Goal: Information Seeking & Learning: Learn about a topic

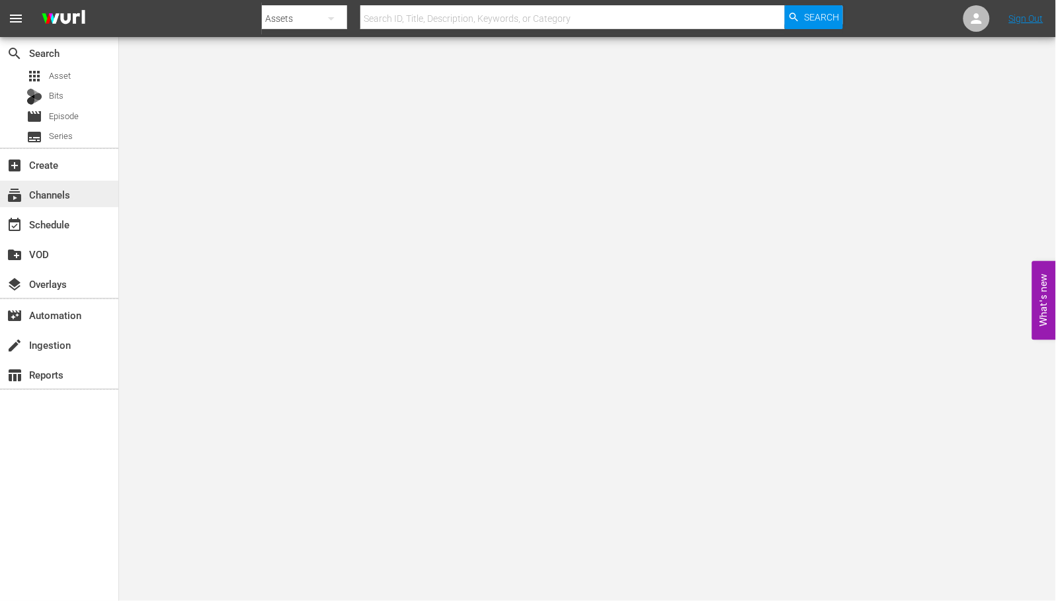
click at [57, 194] on div "subscriptions Channels" at bounding box center [37, 193] width 74 height 12
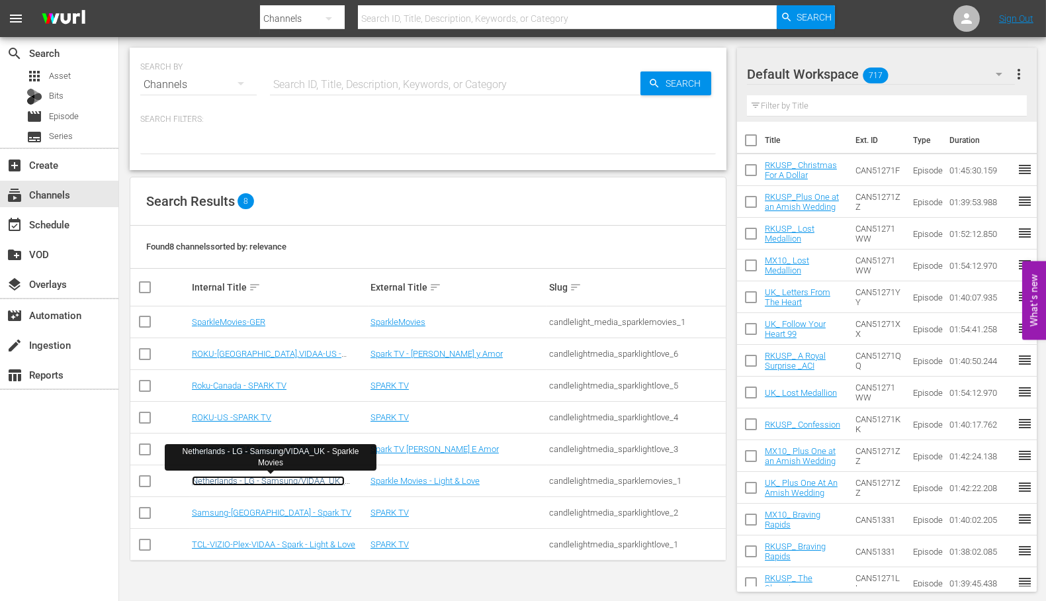
click at [267, 480] on link "Netherlands - LG - Samsung/VIDAA_UK - Sparkle Movies" at bounding box center [268, 486] width 153 height 20
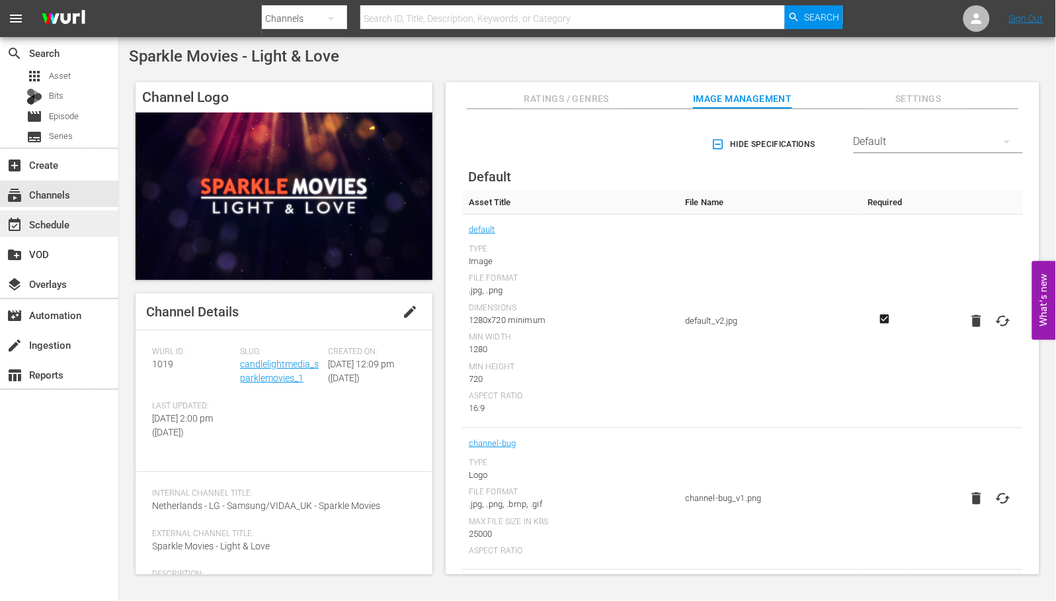
click at [63, 219] on div "event_available Schedule" at bounding box center [37, 222] width 74 height 12
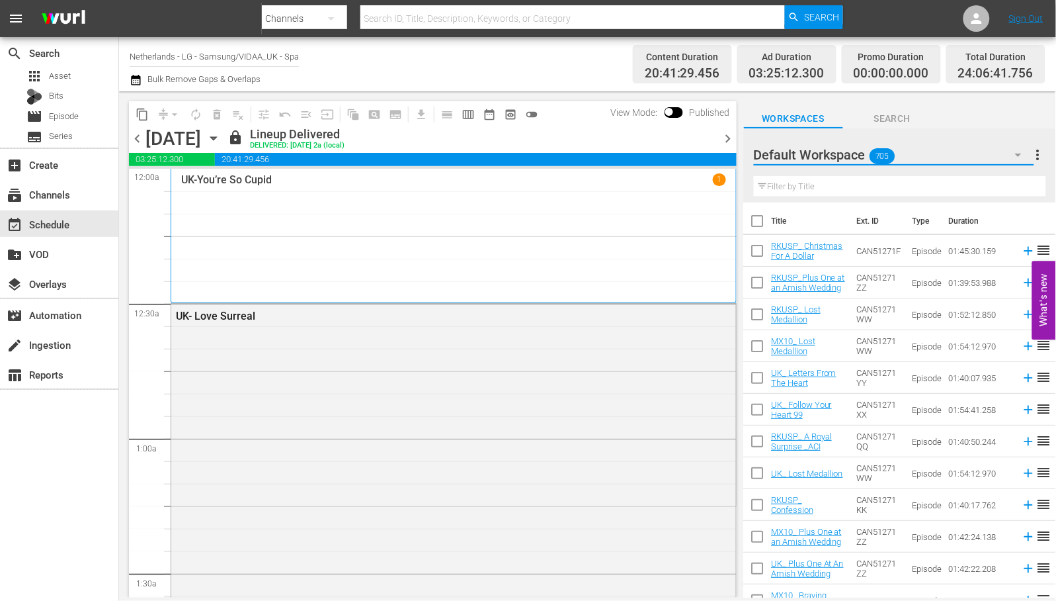
click at [1024, 154] on icon "button" at bounding box center [1019, 155] width 16 height 16
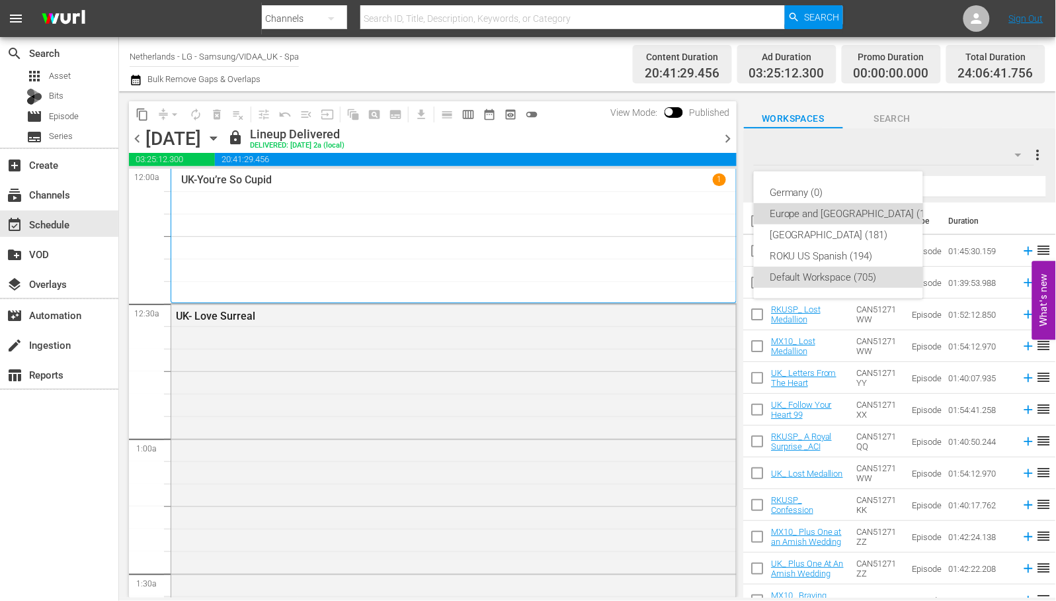
click at [880, 212] on div "Europe and [GEOGRAPHIC_DATA] (196)" at bounding box center [855, 213] width 170 height 21
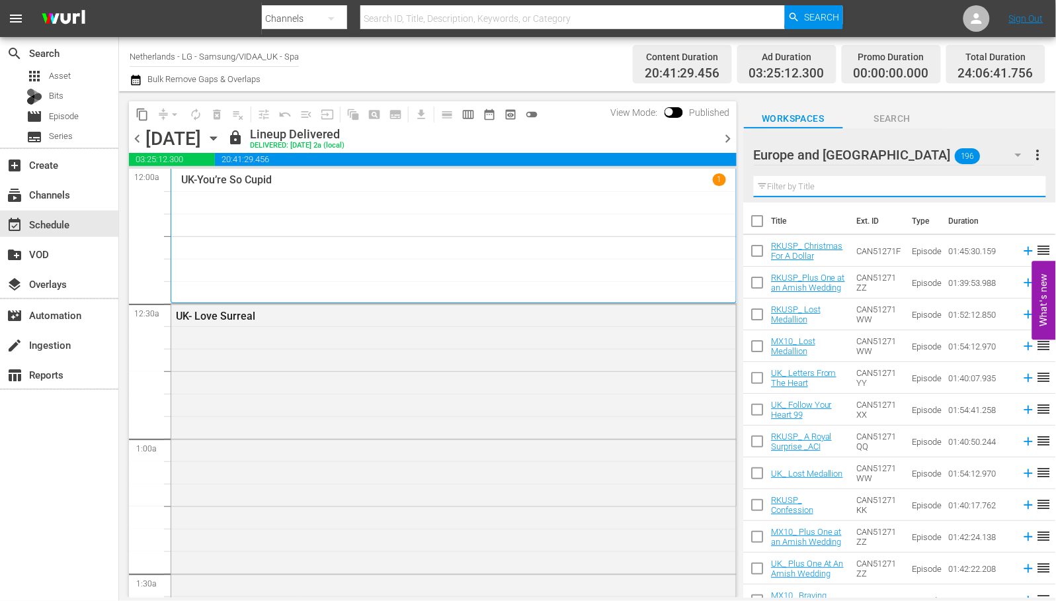
click at [832, 186] on input "text" at bounding box center [900, 186] width 292 height 21
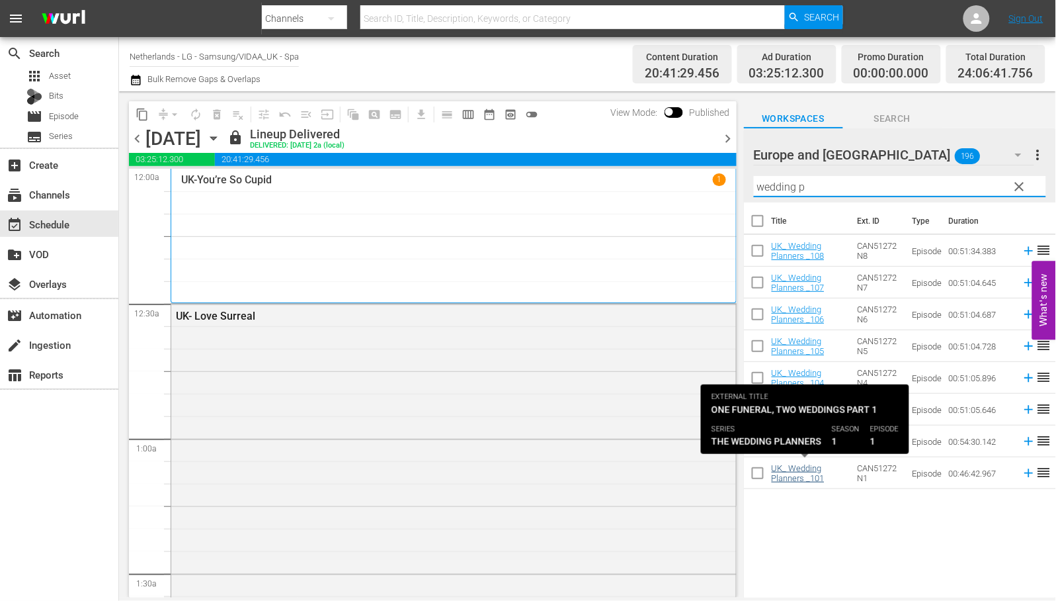
type input "wedding p"
click at [802, 468] on link "UK_ Wedding Planners _101" at bounding box center [798, 473] width 53 height 20
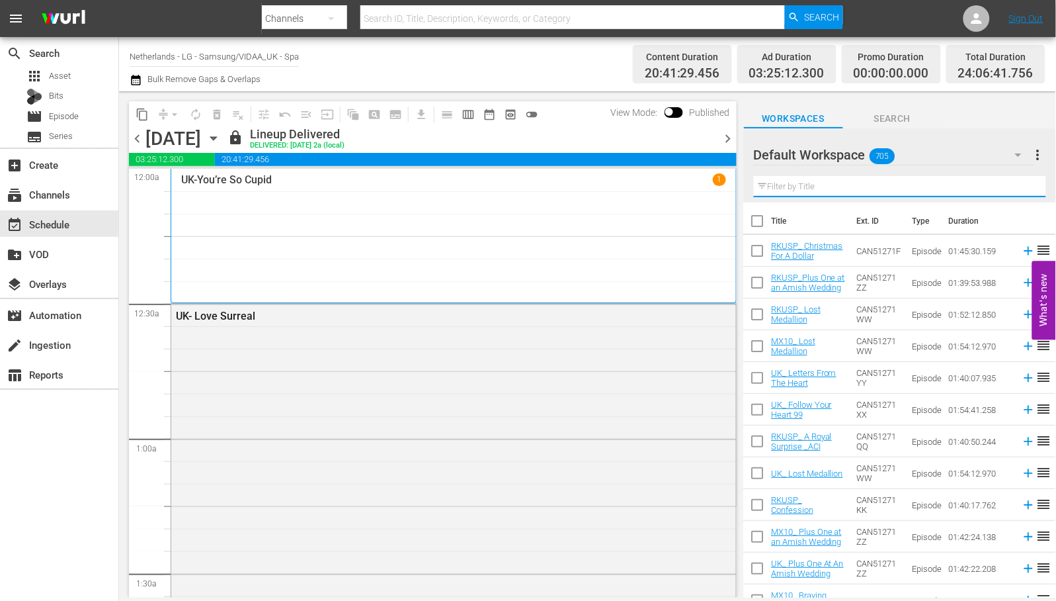
click at [796, 189] on input "text" at bounding box center [900, 186] width 292 height 21
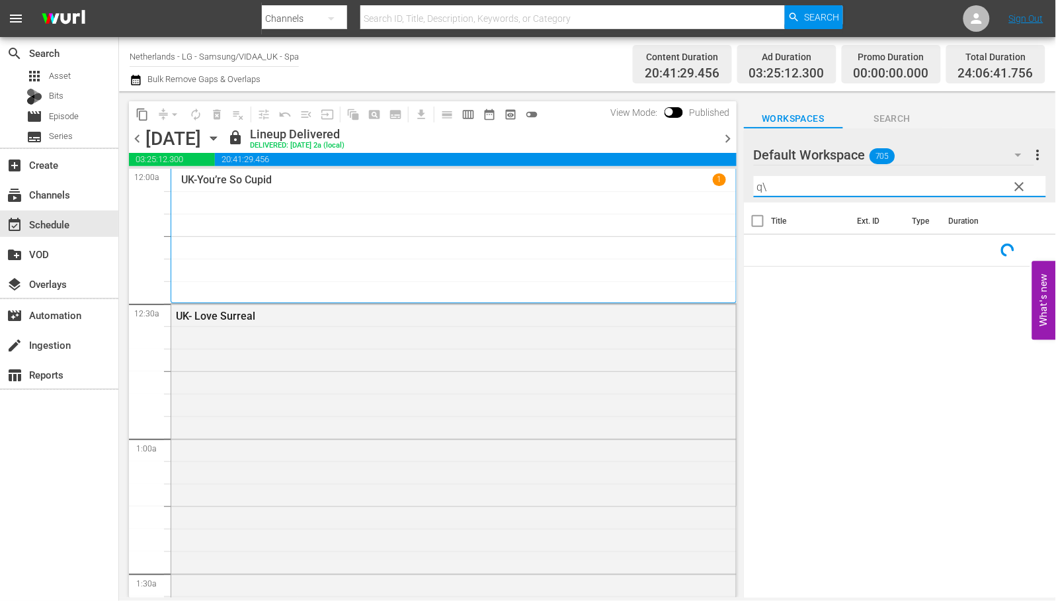
type input "q"
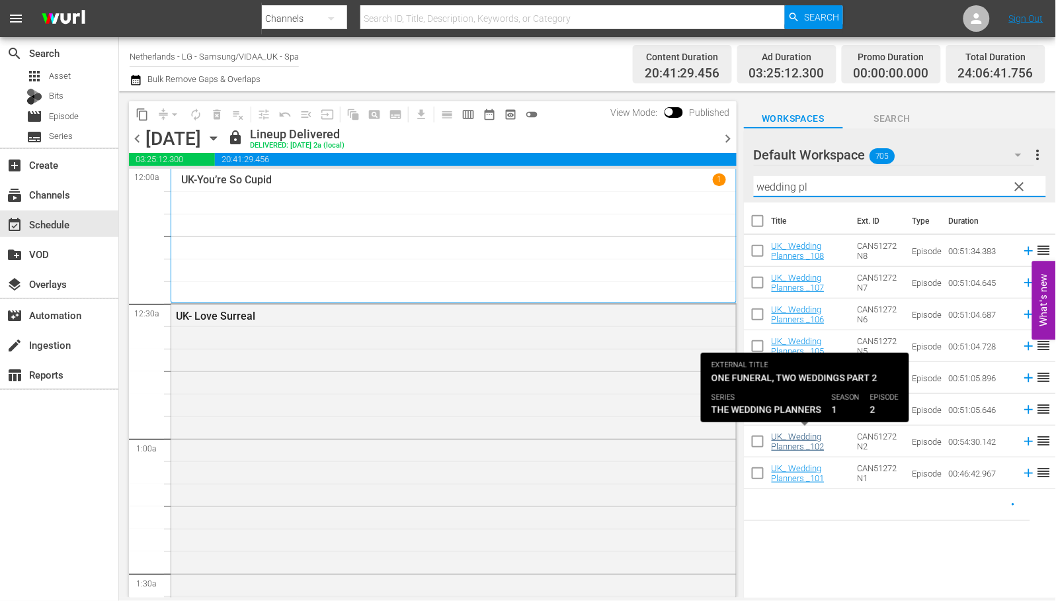
type input "wedding pl"
click at [796, 433] on link "UK_ Wedding Planners _102" at bounding box center [798, 441] width 53 height 20
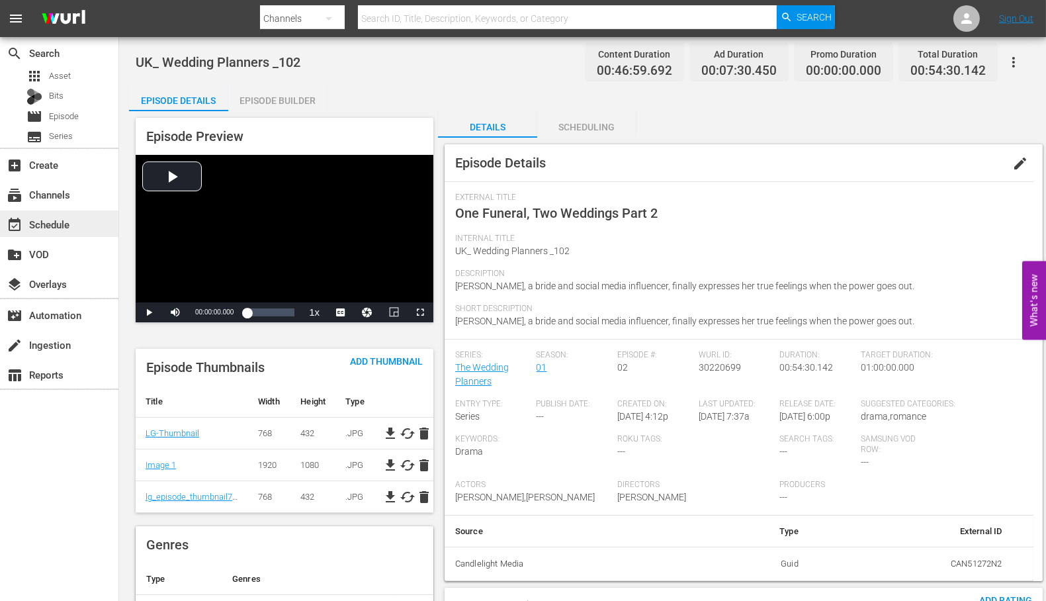
click at [62, 228] on div "event_available Schedule" at bounding box center [37, 222] width 74 height 12
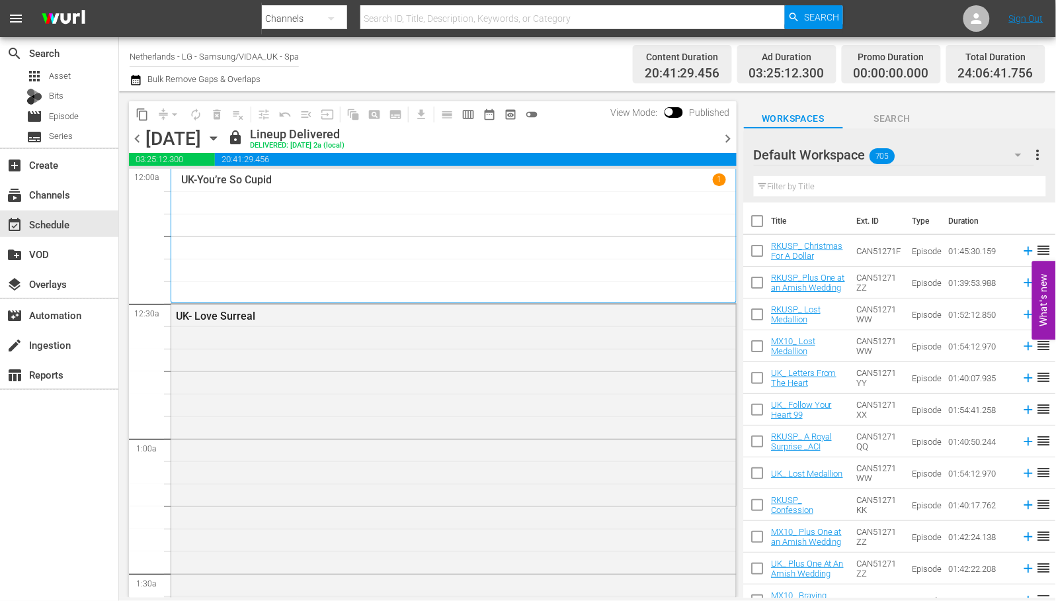
click at [806, 186] on input "text" at bounding box center [900, 186] width 292 height 21
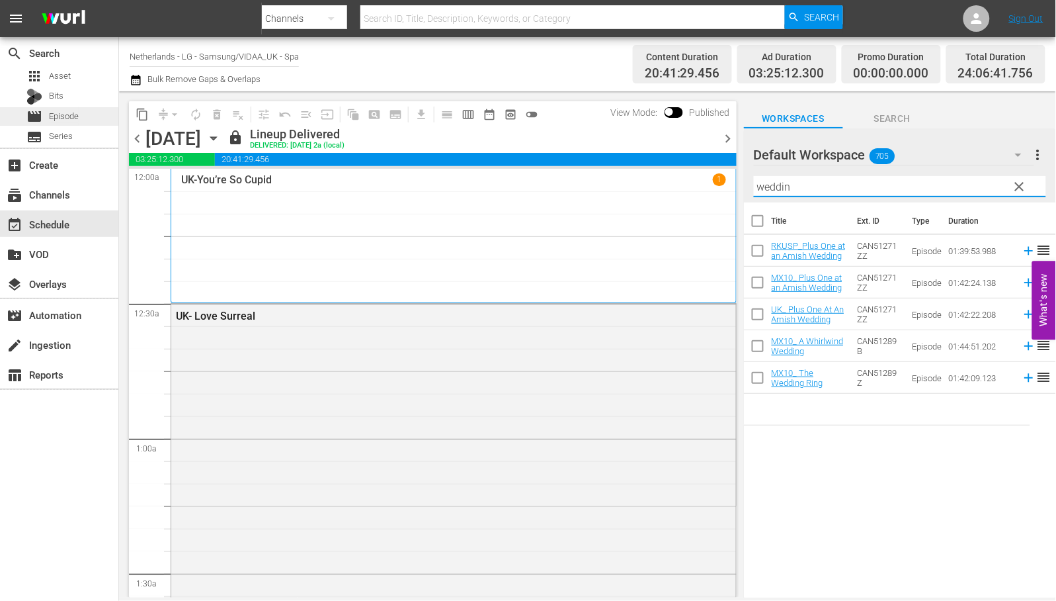
type input "weddin"
click at [69, 113] on span "Episode" at bounding box center [64, 116] width 30 height 13
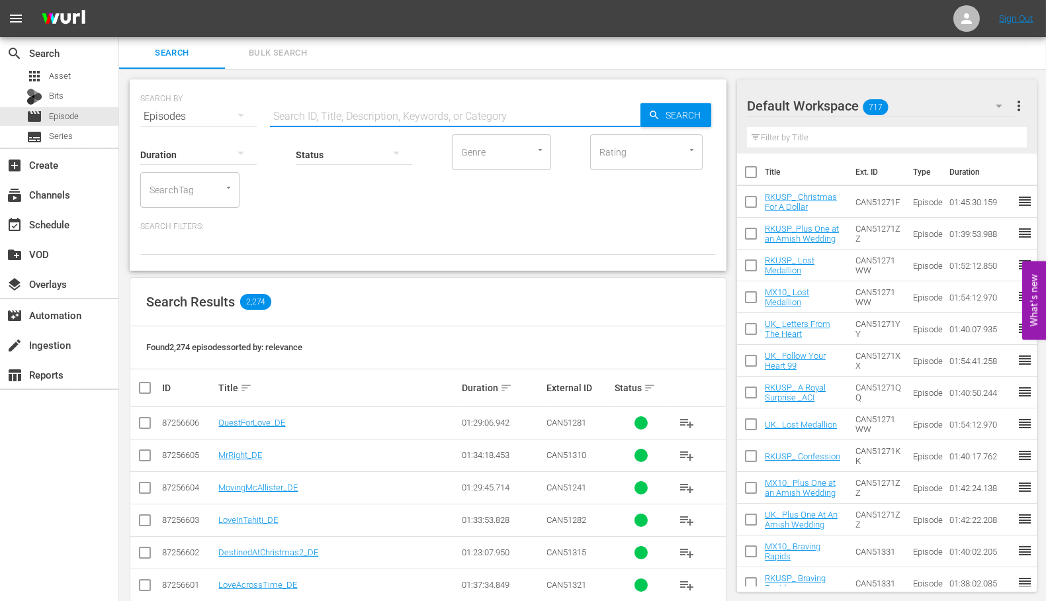
click at [301, 114] on input "text" at bounding box center [455, 117] width 370 height 32
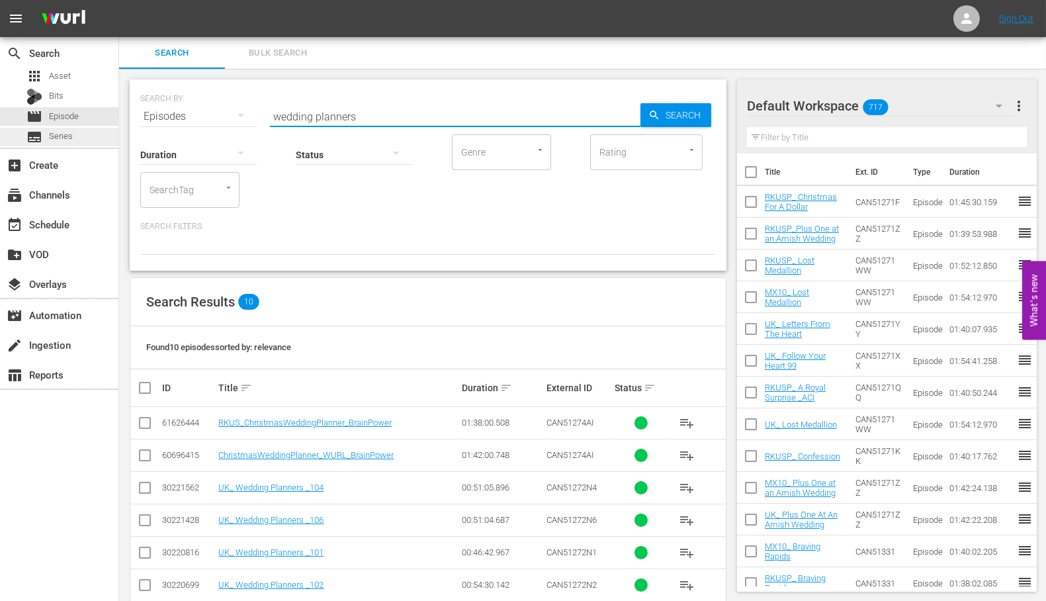
type input "wedding planners"
click at [57, 136] on span "Series" at bounding box center [61, 136] width 24 height 13
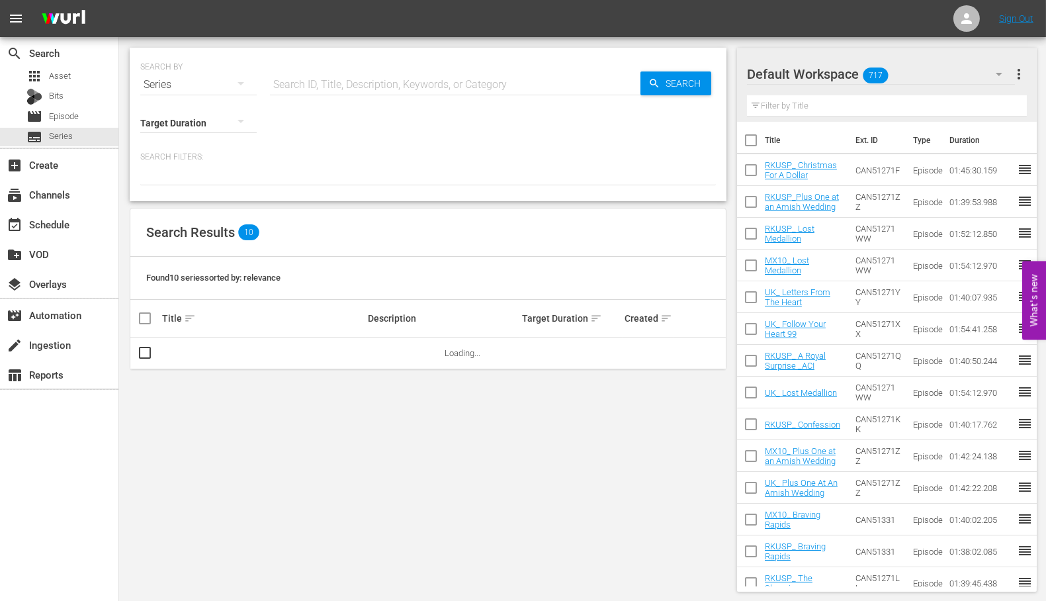
click at [309, 85] on input "text" at bounding box center [455, 85] width 370 height 32
type input "wedding planners"
click at [213, 353] on link "The Wedding Planners" at bounding box center [204, 353] width 85 height 10
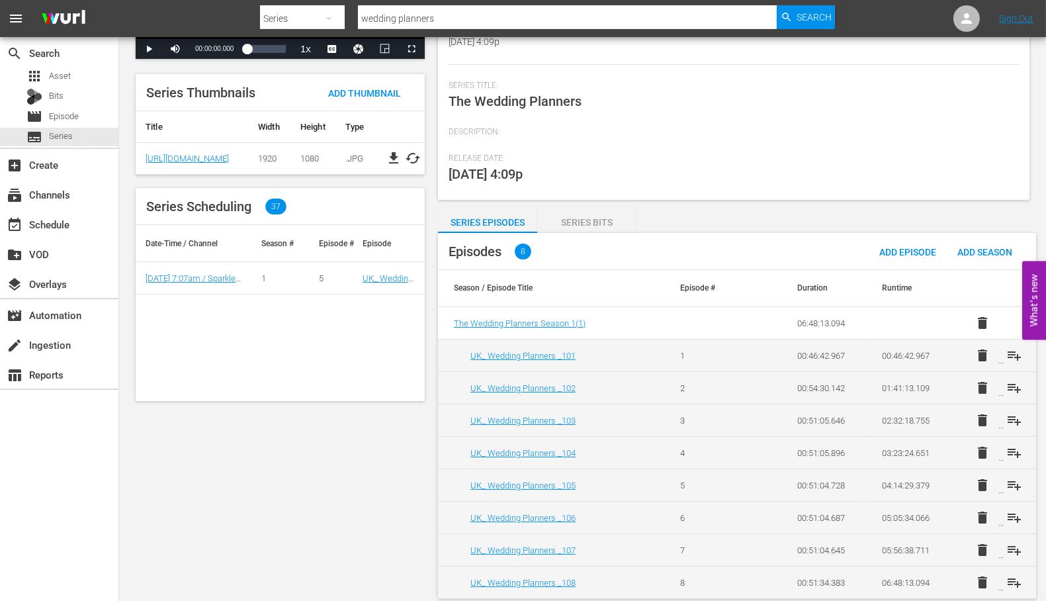
scroll to position [205, 0]
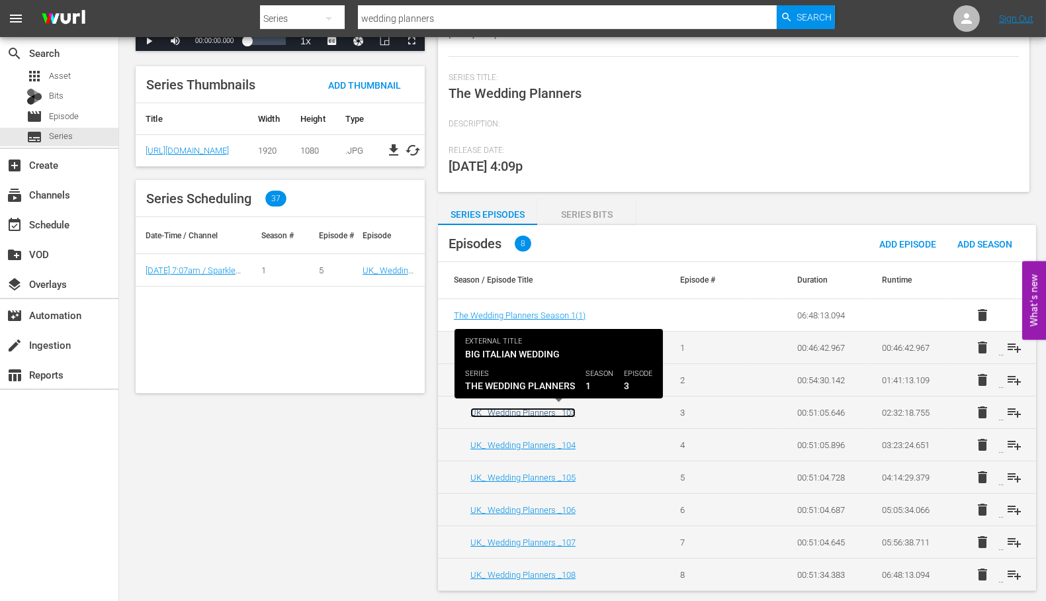
click at [527, 411] on link "UK_ Wedding Planners _103" at bounding box center [522, 412] width 105 height 10
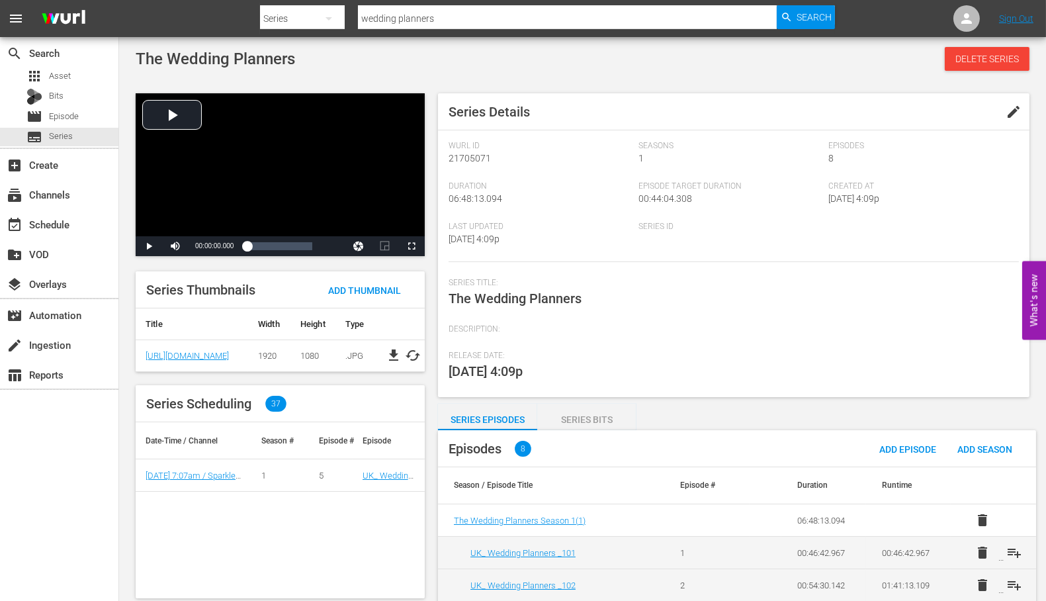
scroll to position [205, 0]
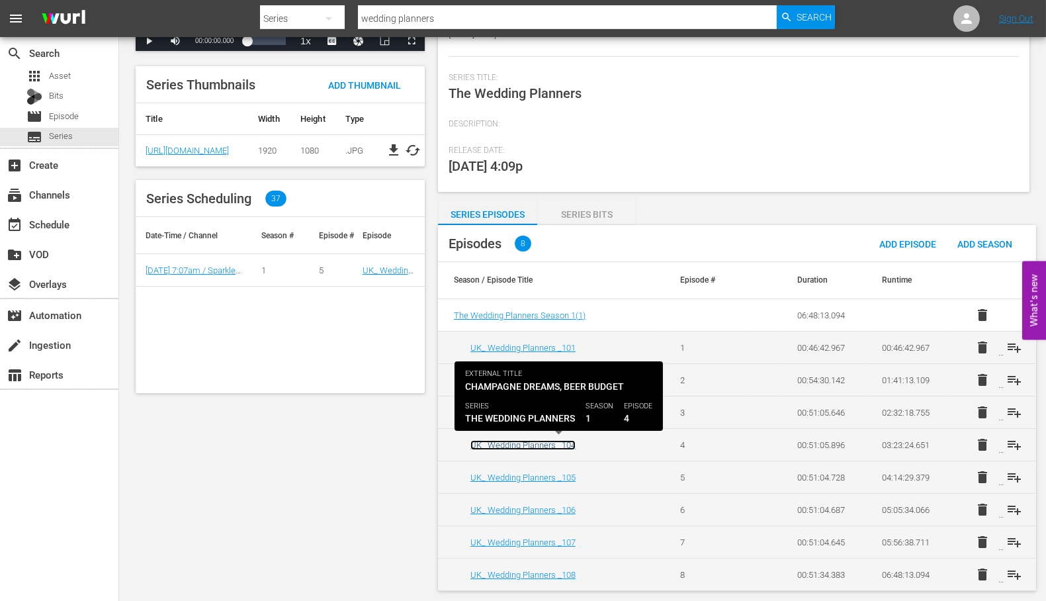
click at [528, 444] on link "UK_ Wedding Planners _104" at bounding box center [522, 445] width 105 height 10
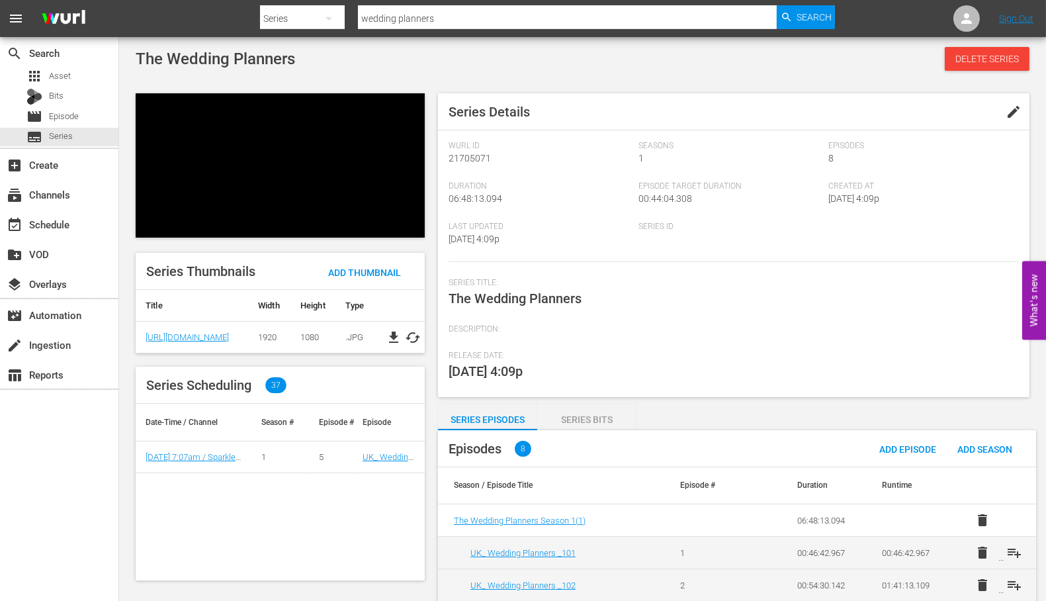
scroll to position [205, 0]
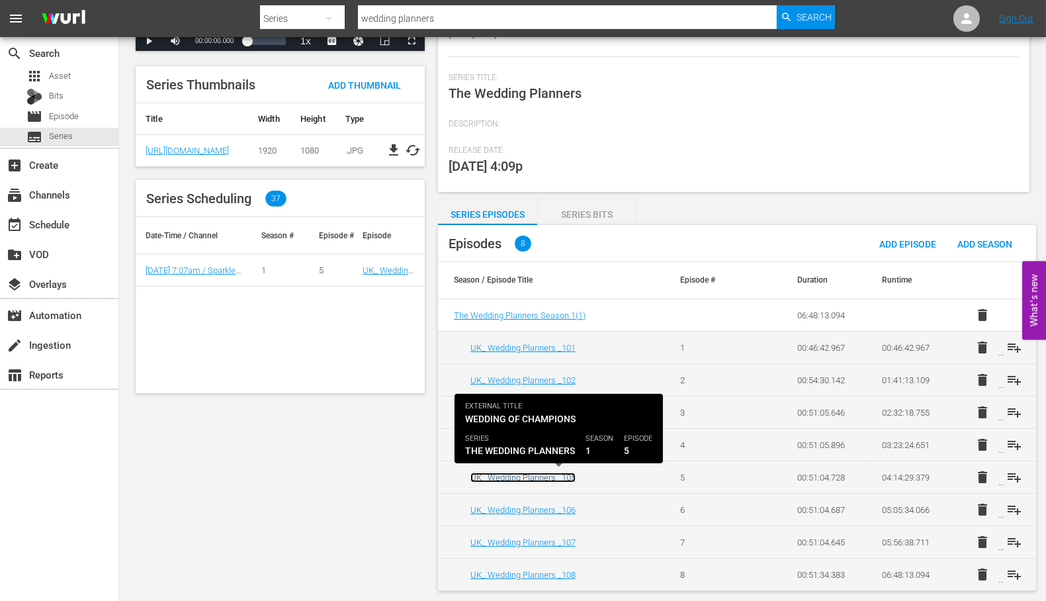
click at [525, 472] on link "UK_ Wedding Planners _105" at bounding box center [522, 477] width 105 height 10
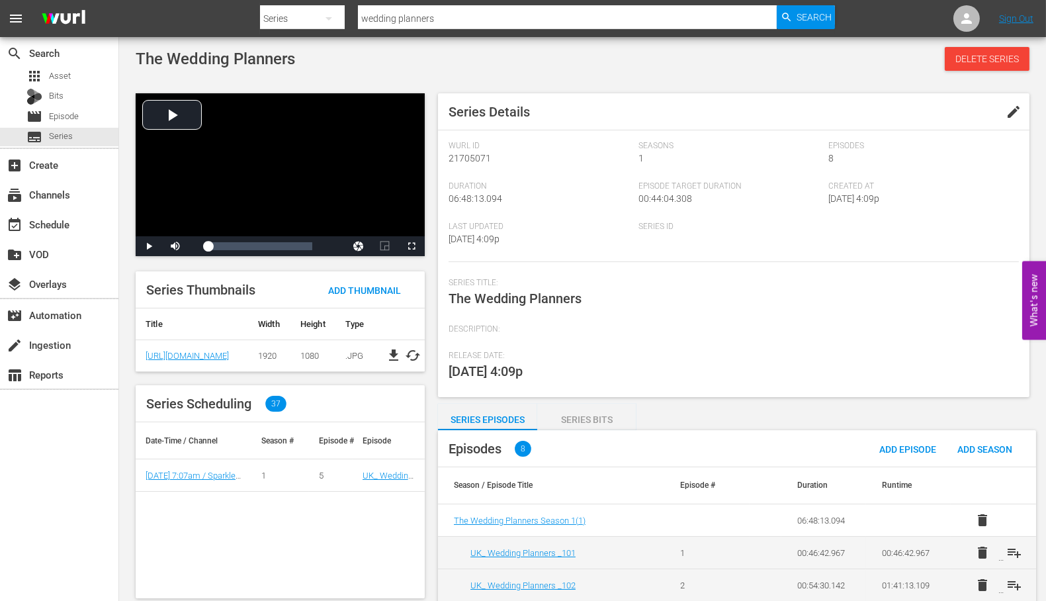
scroll to position [205, 0]
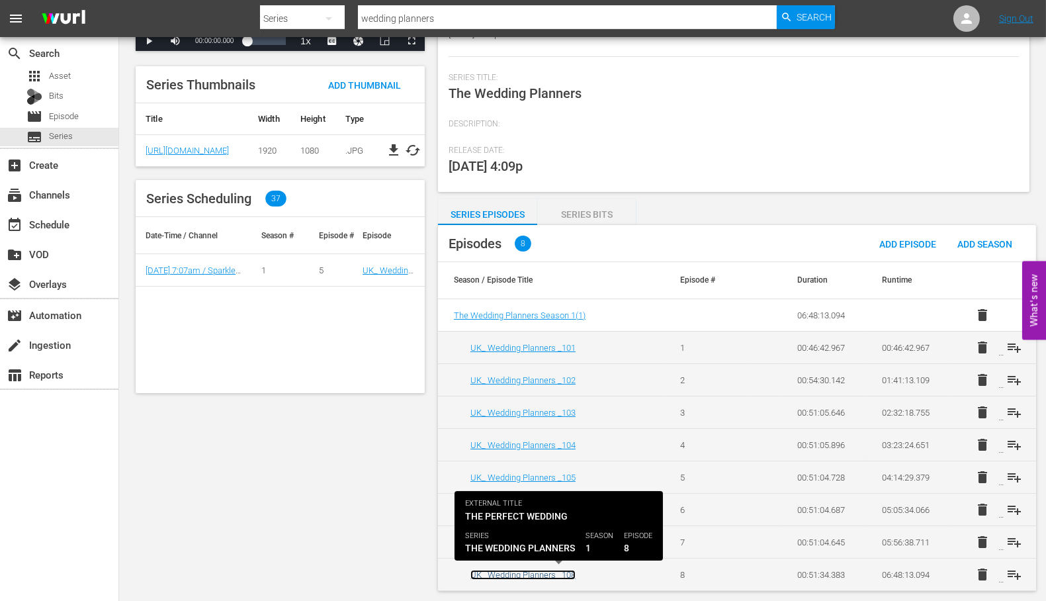
click at [544, 574] on link "UK_ Wedding Planners _108" at bounding box center [522, 574] width 105 height 10
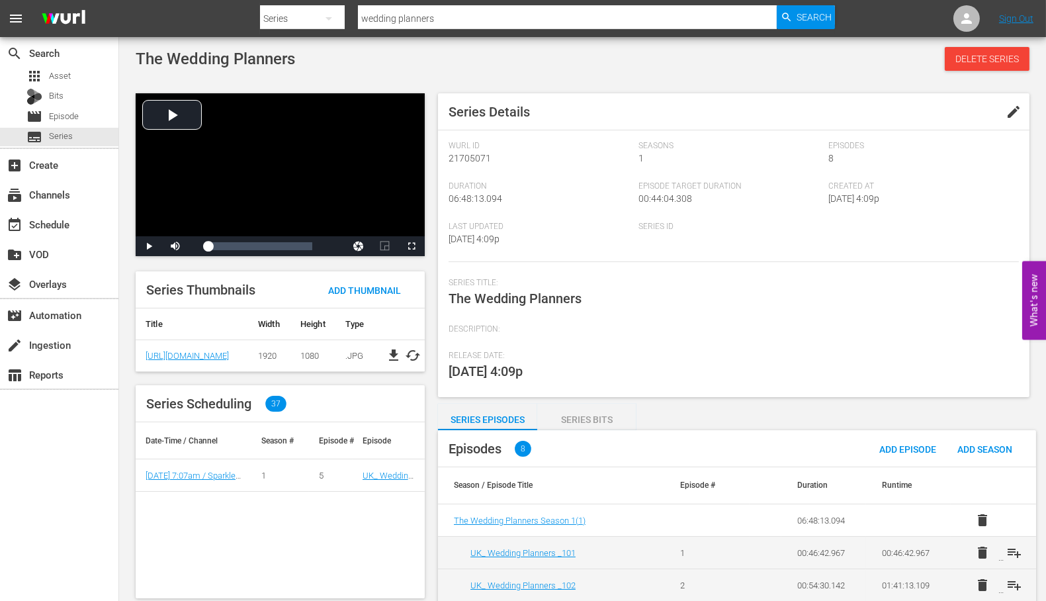
scroll to position [205, 0]
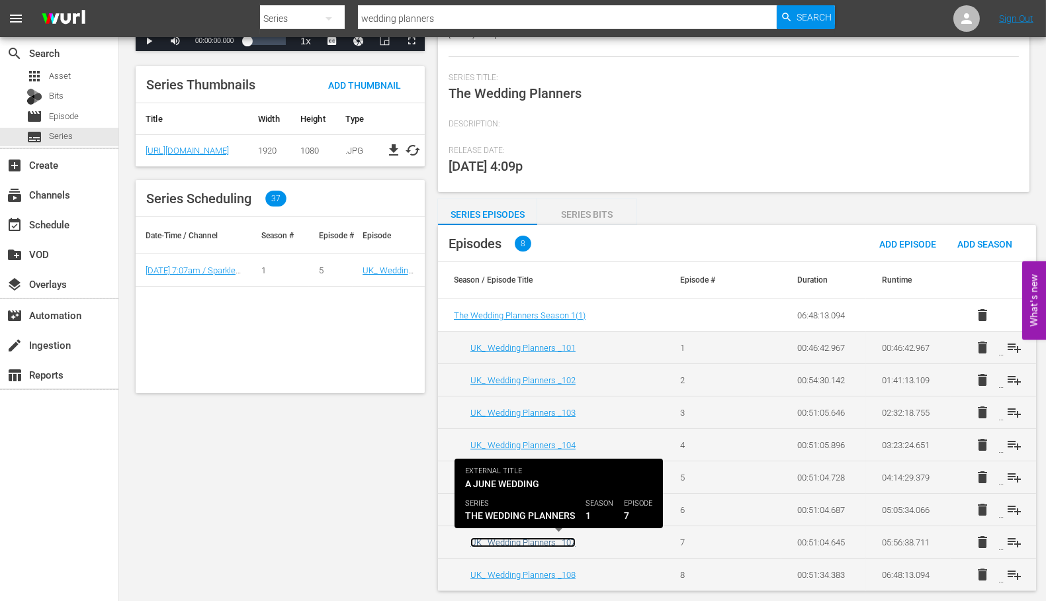
click at [536, 542] on link "UK_ Wedding Planners _107" at bounding box center [522, 542] width 105 height 10
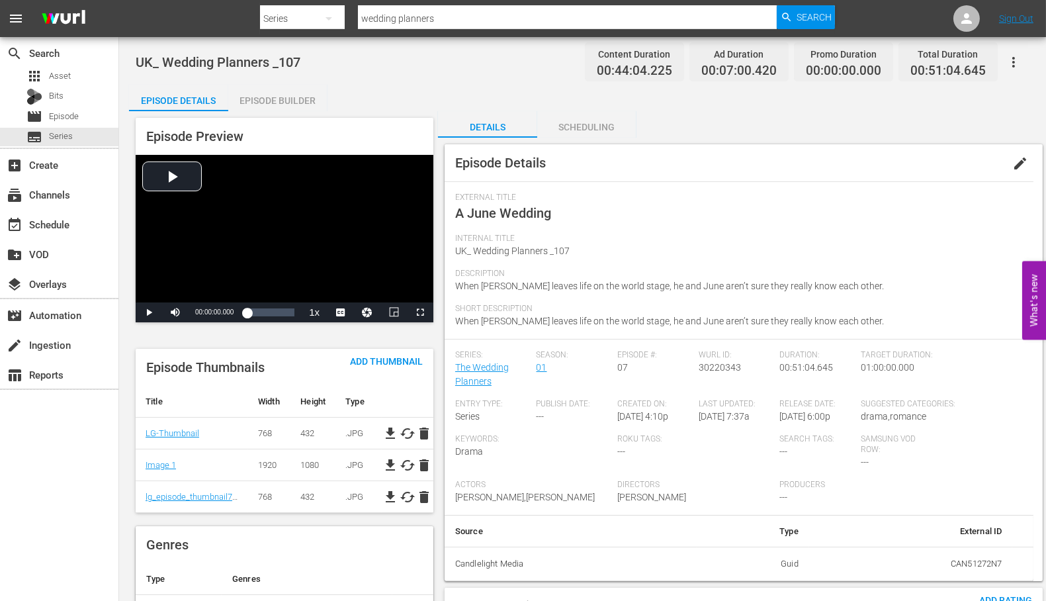
scroll to position [205, 0]
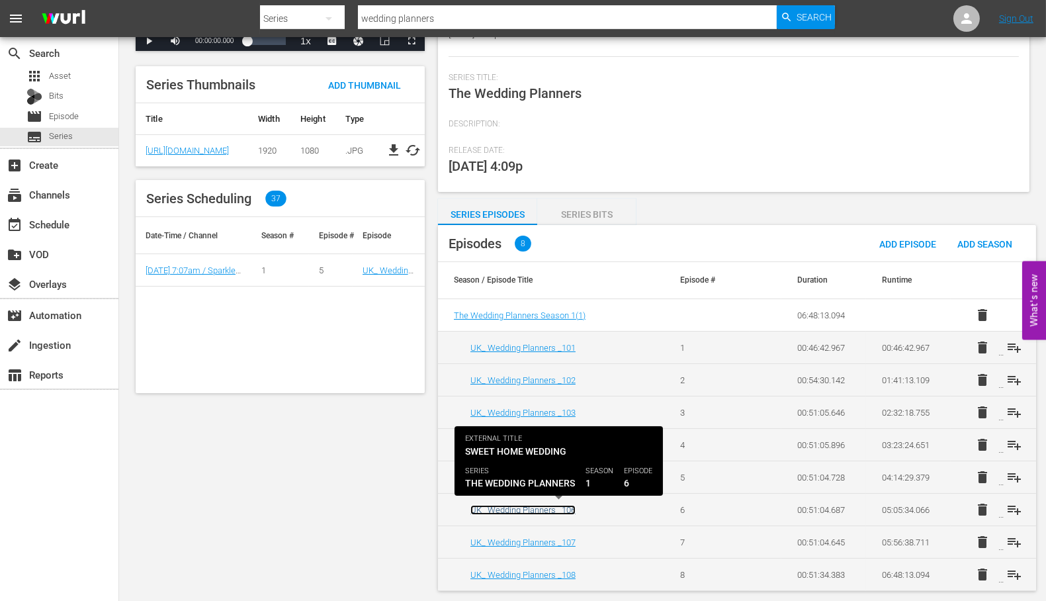
click at [547, 508] on link "UK_ Wedding Planners _106" at bounding box center [522, 510] width 105 height 10
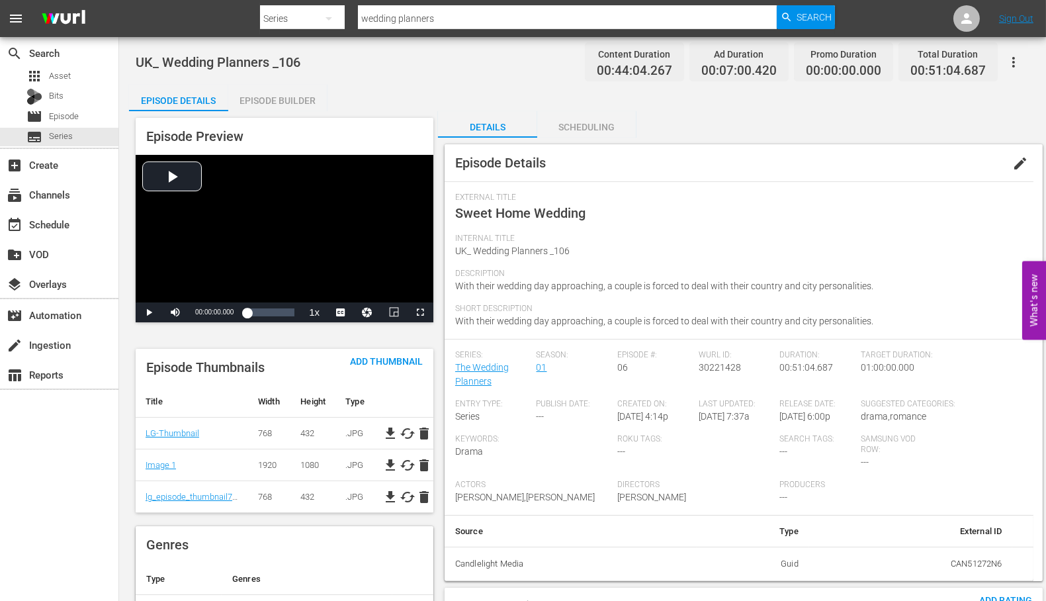
scroll to position [205, 0]
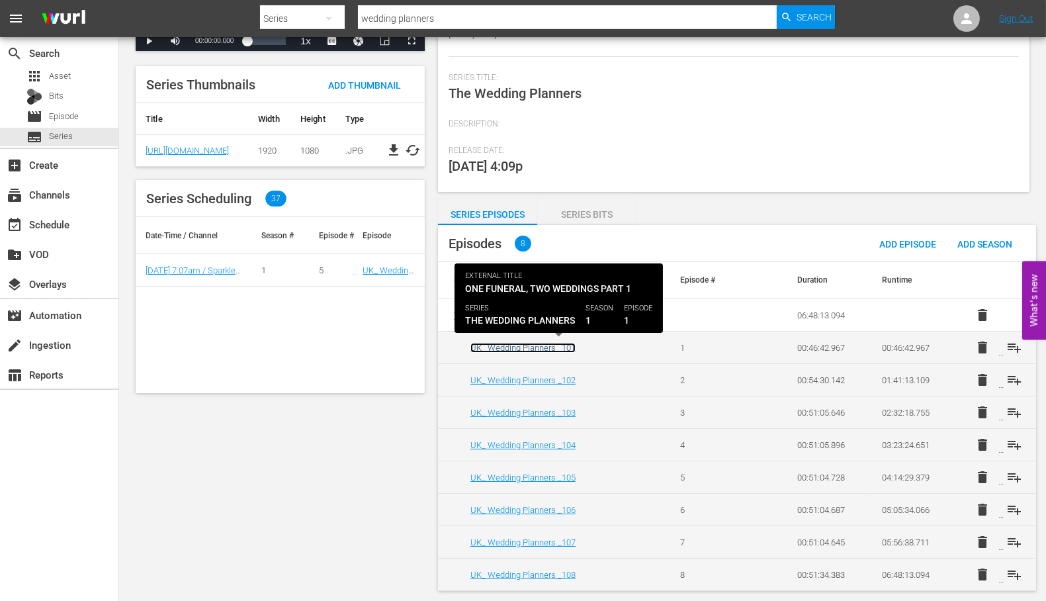
click at [515, 347] on link "UK_ Wedding Planners _101" at bounding box center [522, 348] width 105 height 10
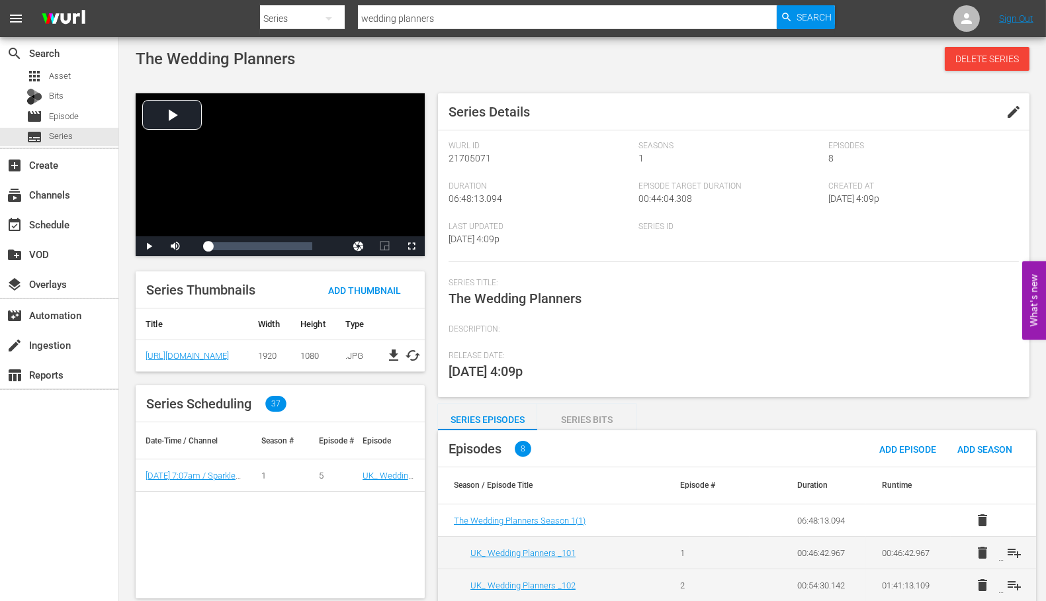
scroll to position [205, 0]
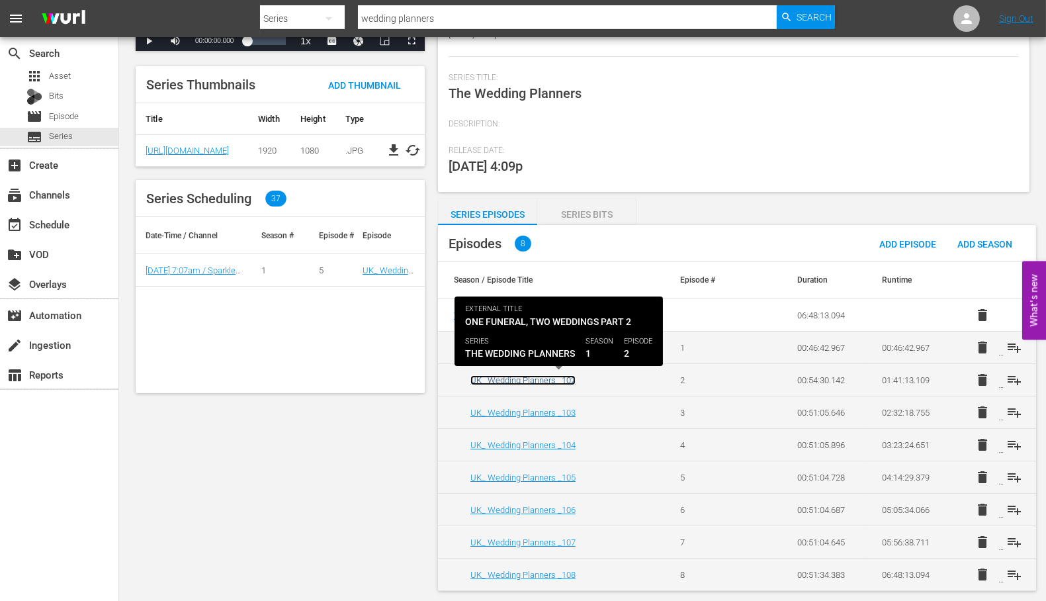
click at [517, 378] on link "UK_ Wedding Planners _102" at bounding box center [522, 380] width 105 height 10
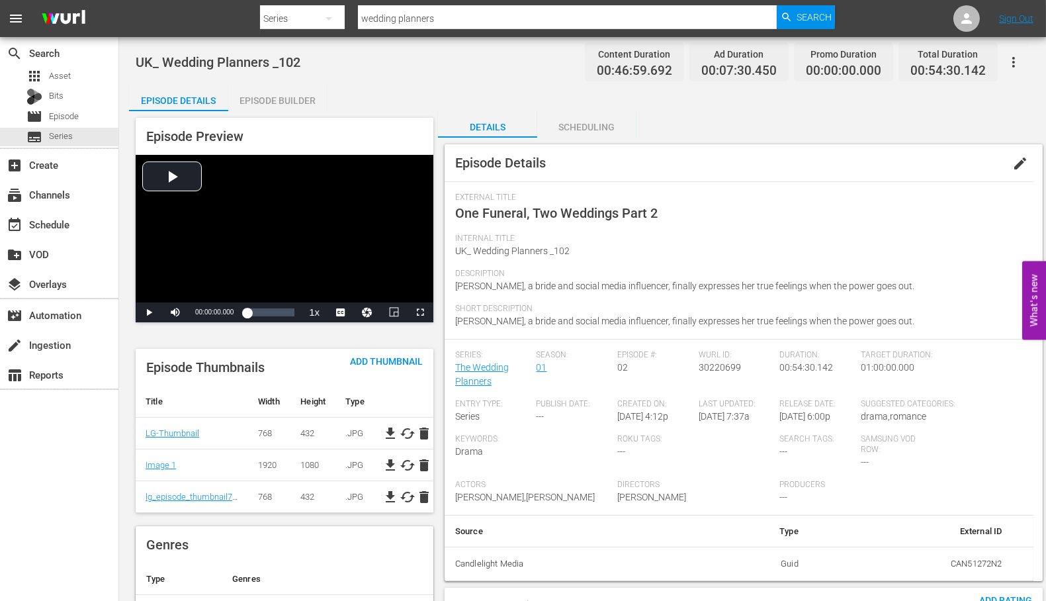
scroll to position [205, 0]
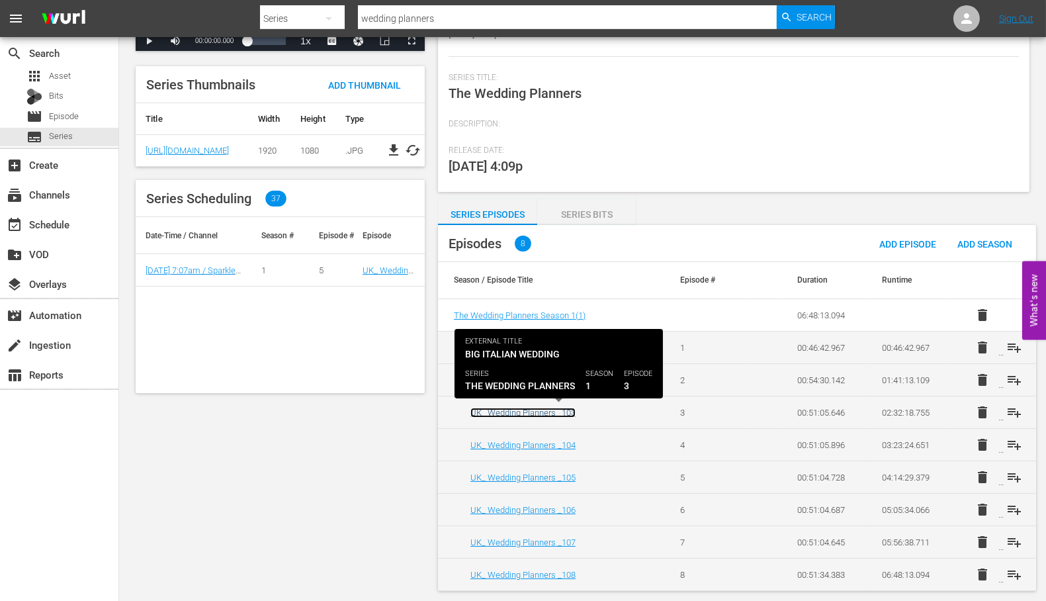
click at [518, 413] on link "UK_ Wedding Planners _103" at bounding box center [522, 412] width 105 height 10
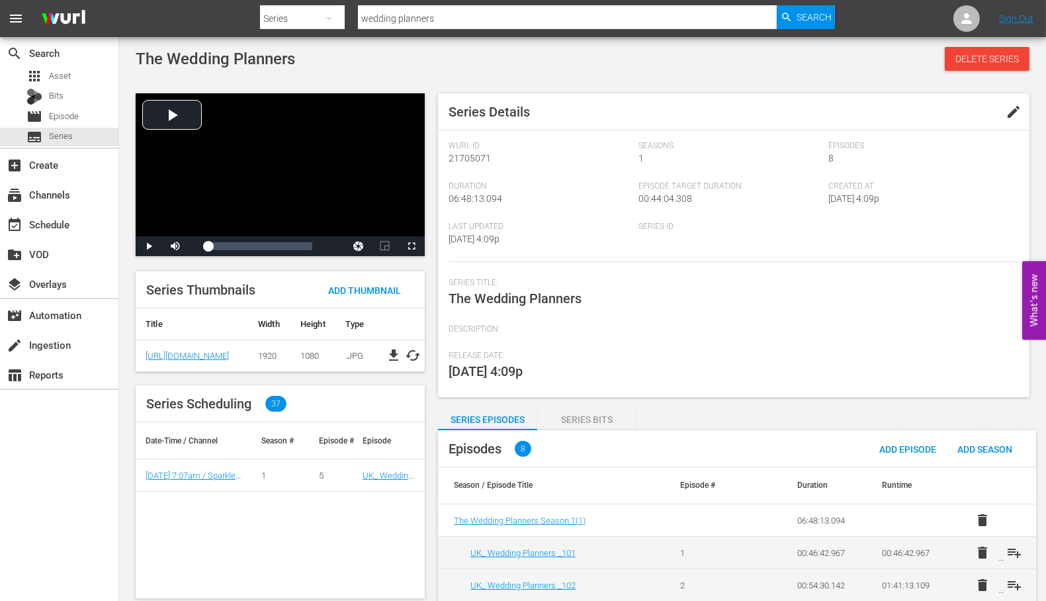
scroll to position [205, 0]
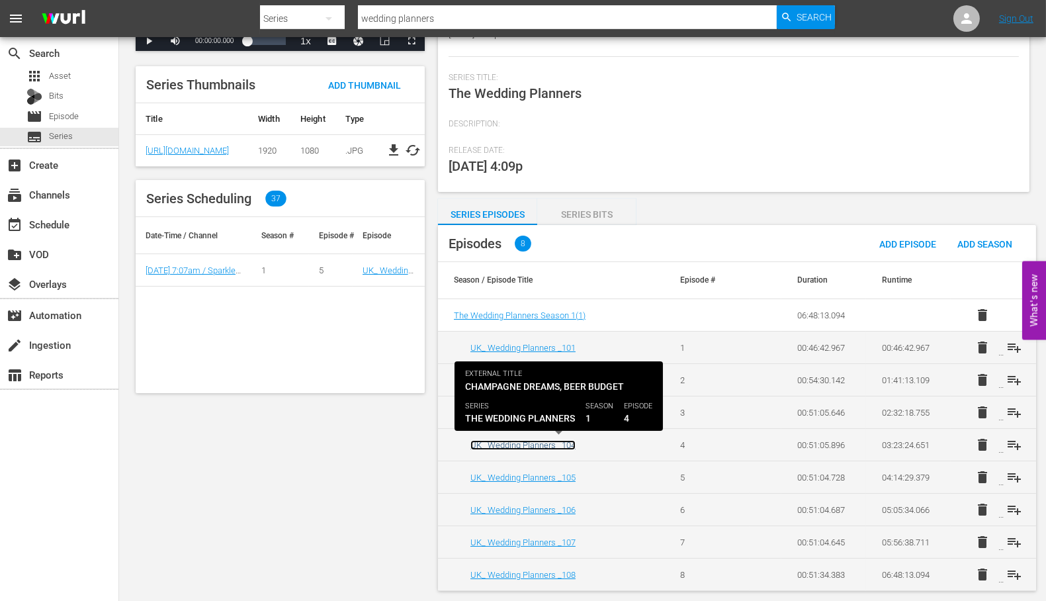
click at [530, 442] on link "UK_ Wedding Planners _104" at bounding box center [522, 445] width 105 height 10
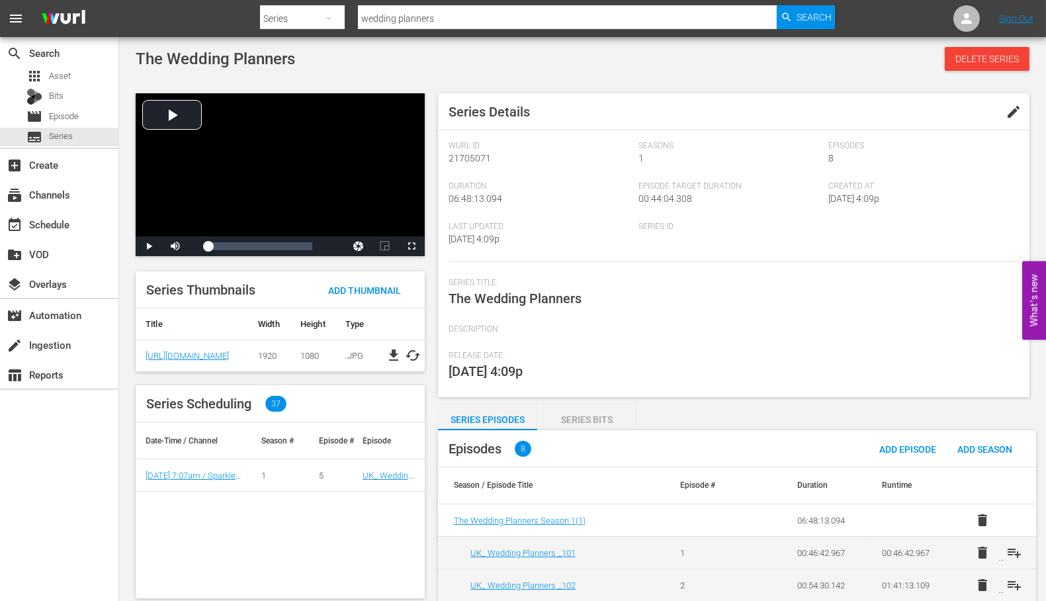
scroll to position [205, 0]
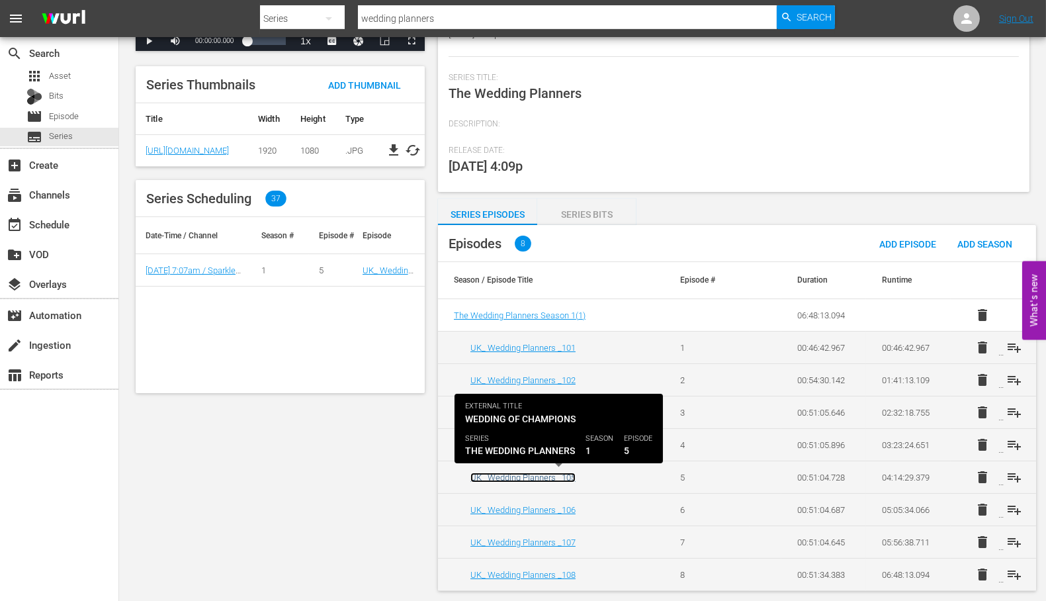
click at [530, 477] on link "UK_ Wedding Planners _105" at bounding box center [522, 477] width 105 height 10
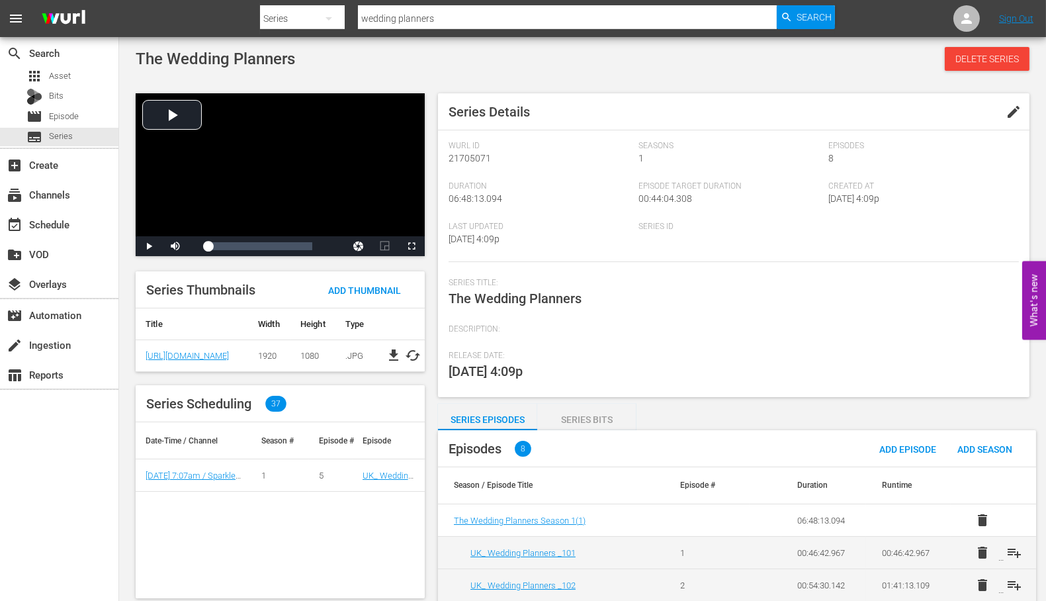
scroll to position [205, 0]
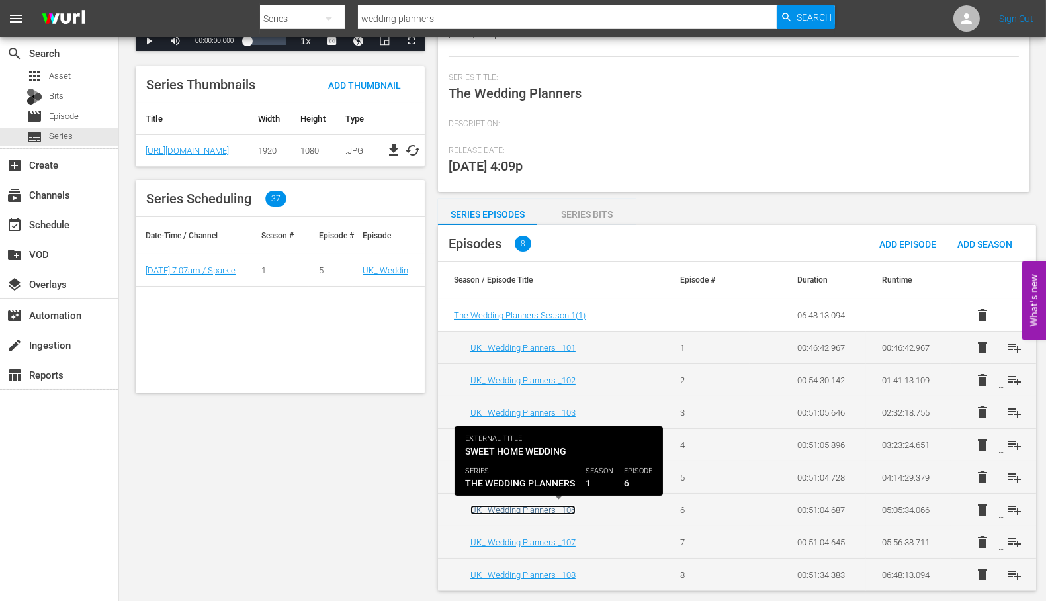
click at [532, 510] on link "UK_ Wedding Planners _106" at bounding box center [522, 510] width 105 height 10
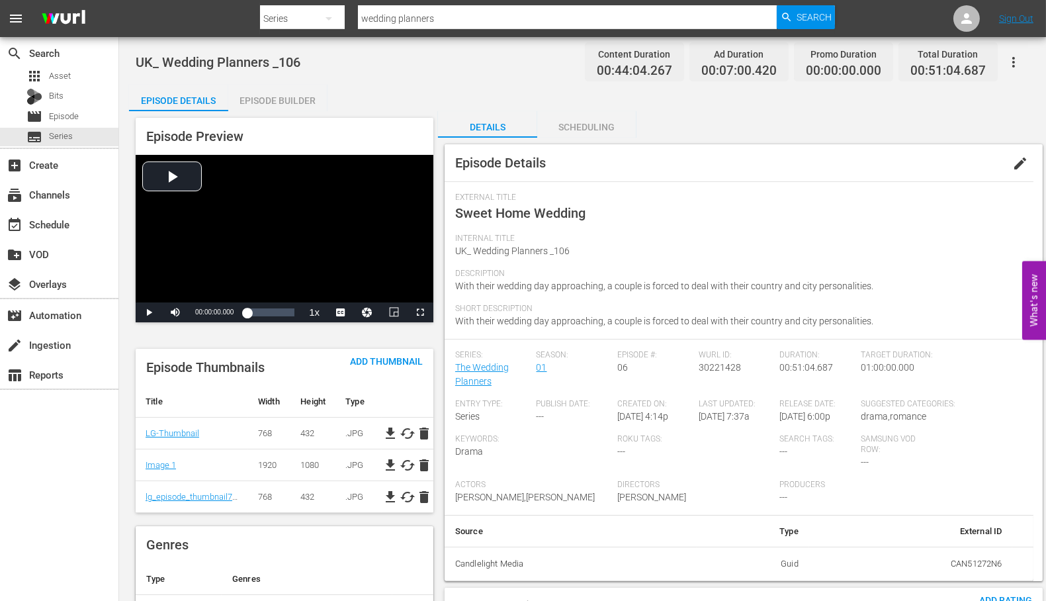
scroll to position [205, 0]
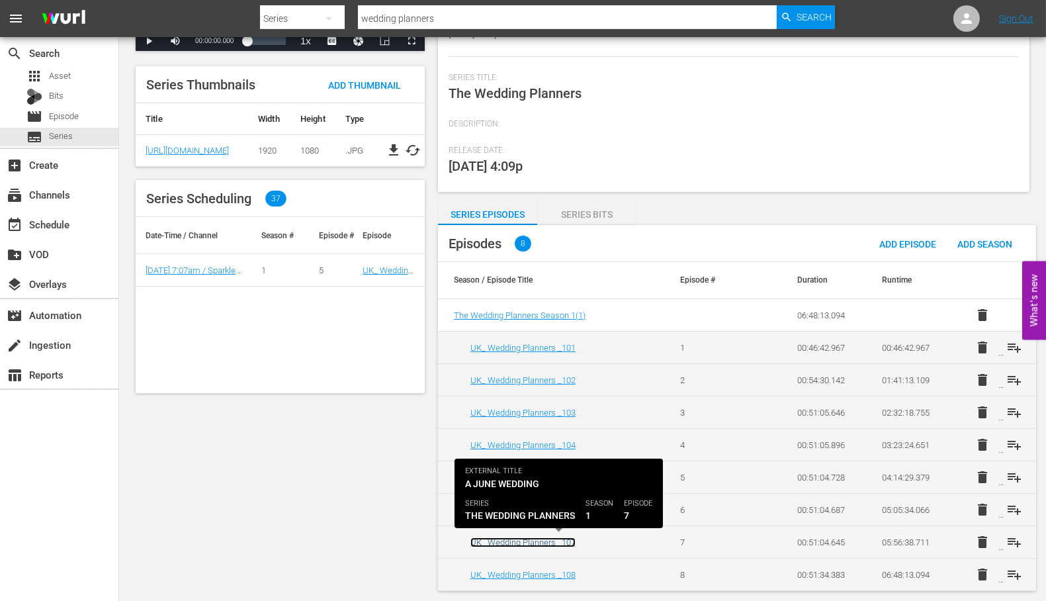
click at [531, 541] on link "UK_ Wedding Planners _107" at bounding box center [522, 542] width 105 height 10
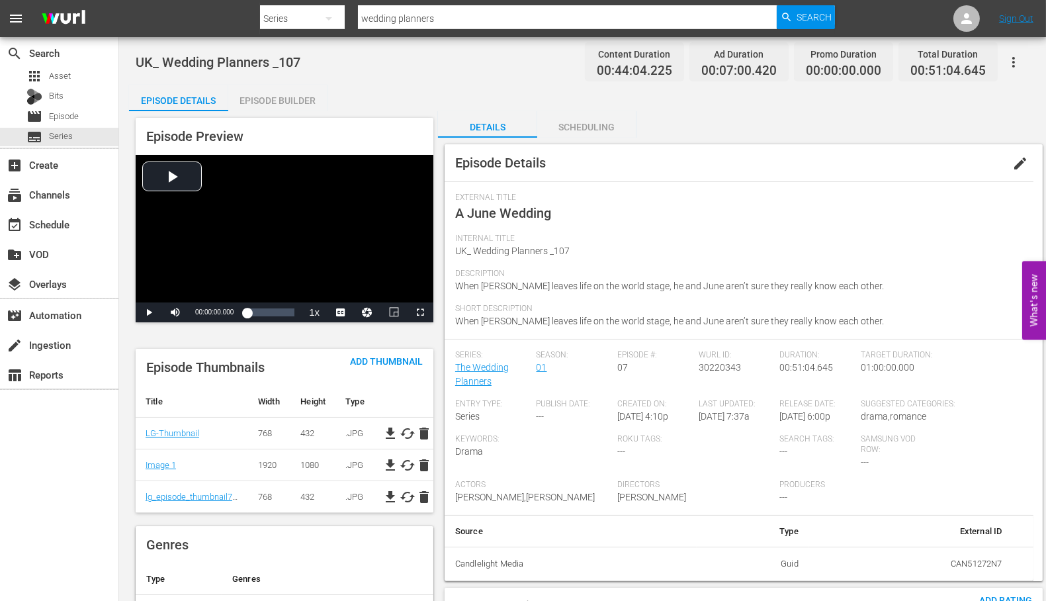
scroll to position [205, 0]
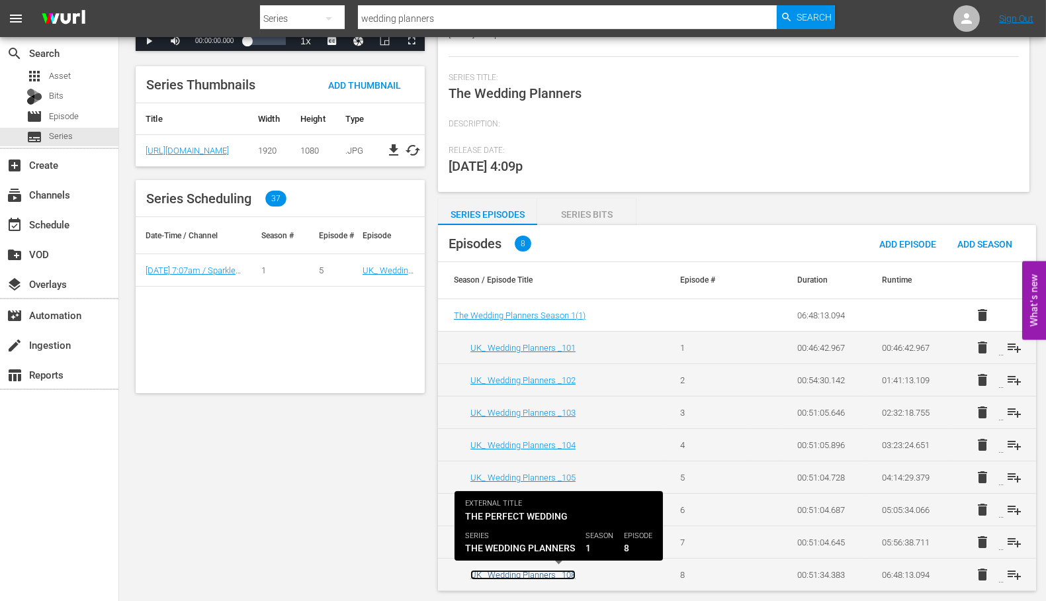
click at [542, 572] on link "UK_ Wedding Planners _108" at bounding box center [522, 574] width 105 height 10
